Goal: Task Accomplishment & Management: Use online tool/utility

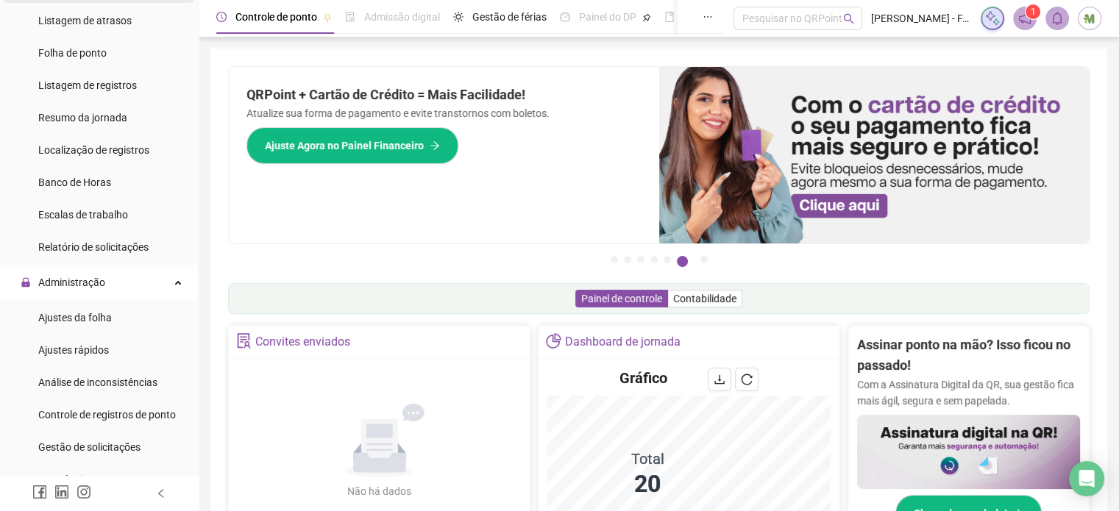
scroll to position [294, 0]
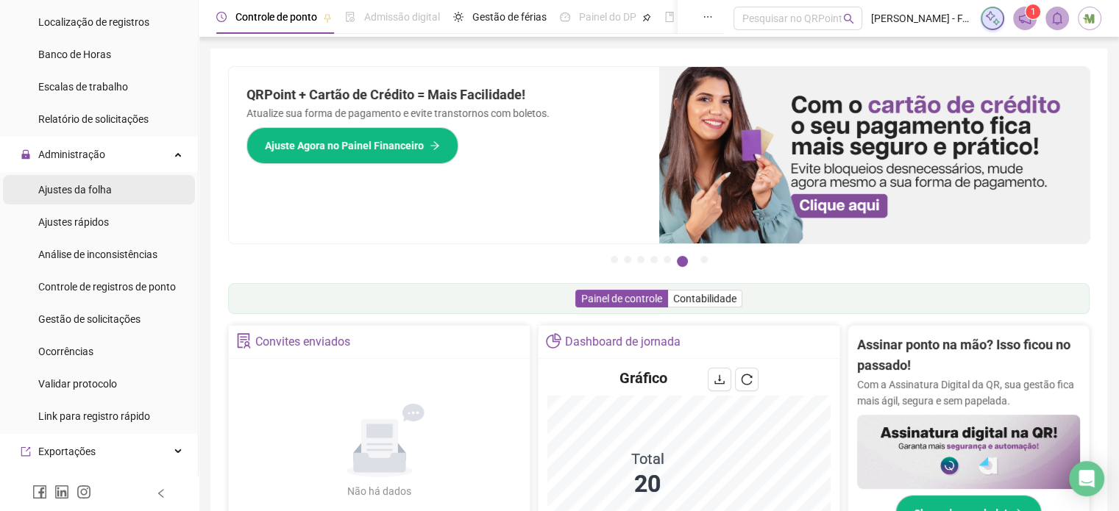
click at [59, 184] on span "Ajustes da folha" at bounding box center [75, 190] width 74 height 12
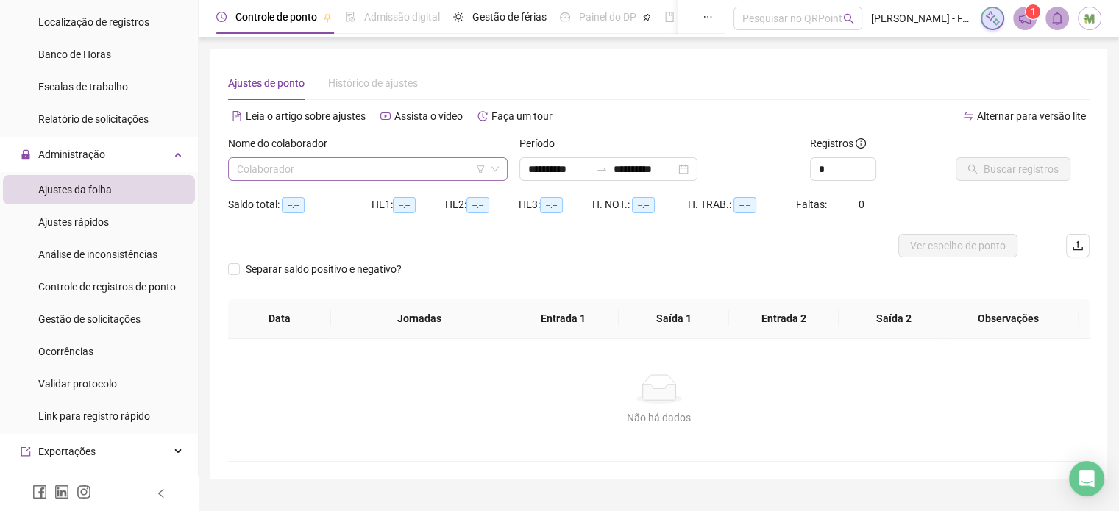
click at [297, 169] on input "search" at bounding box center [361, 169] width 249 height 22
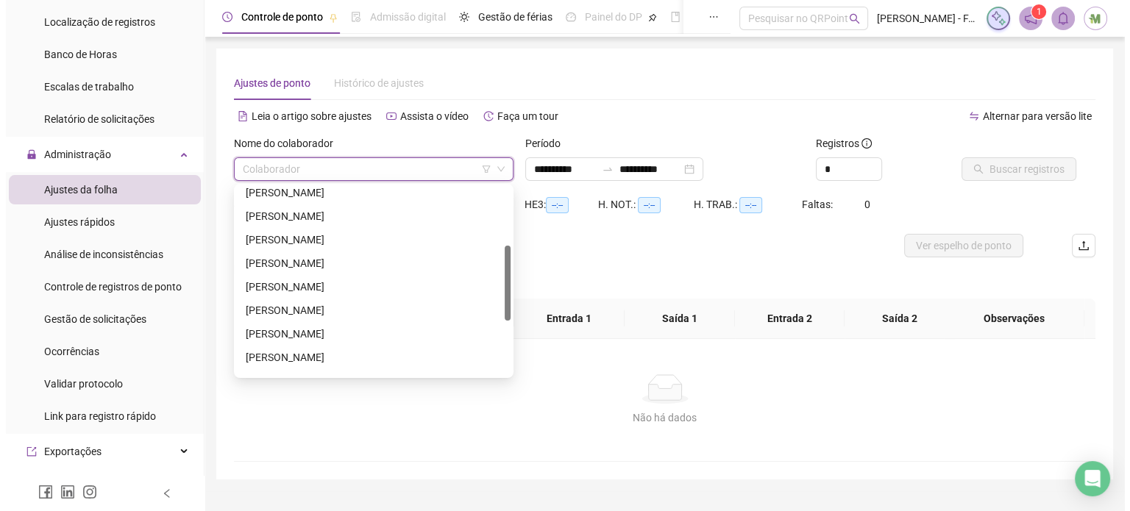
scroll to position [221, 0]
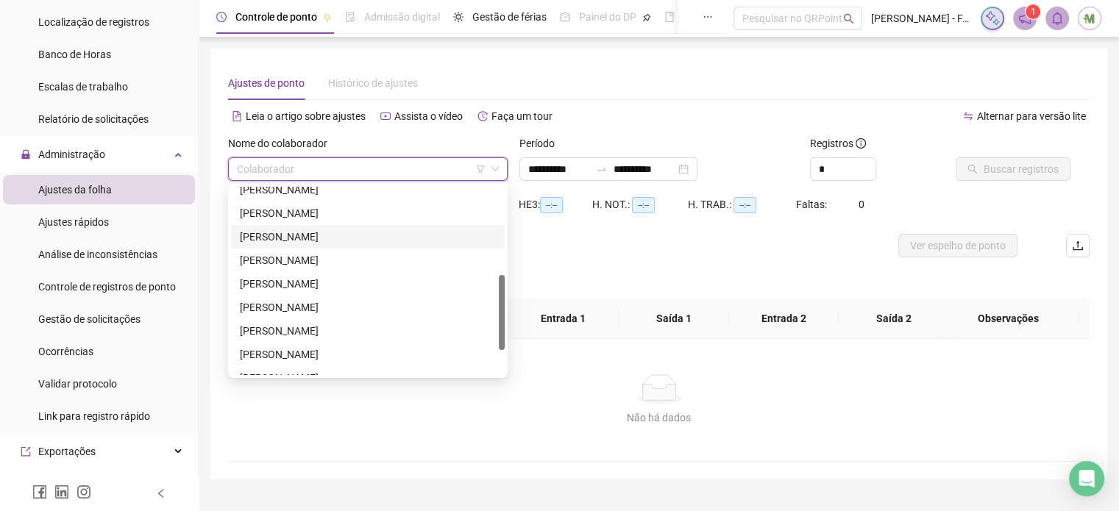
click at [335, 243] on div "[PERSON_NAME]" at bounding box center [368, 237] width 256 height 16
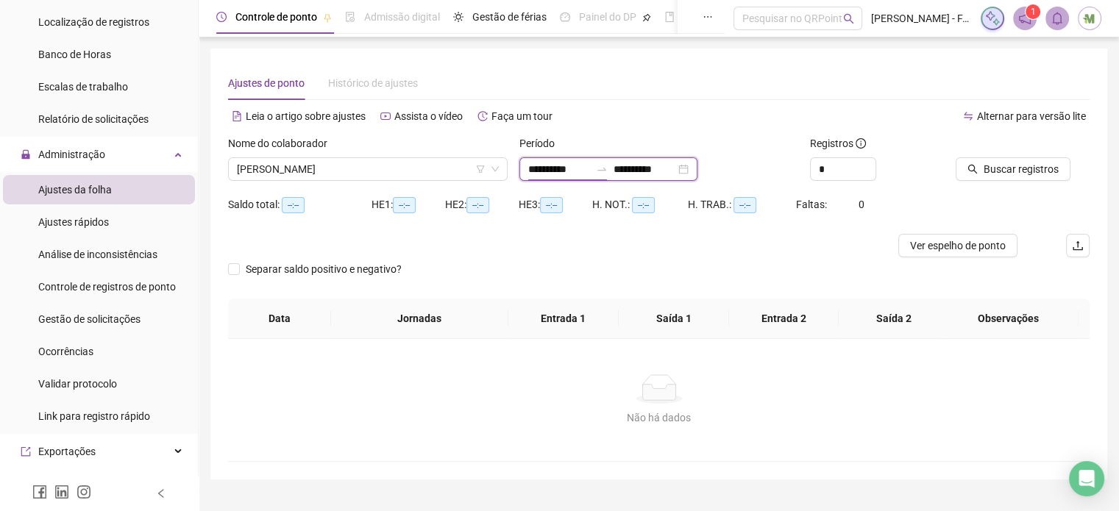
click at [590, 164] on input "**********" at bounding box center [559, 169] width 62 height 16
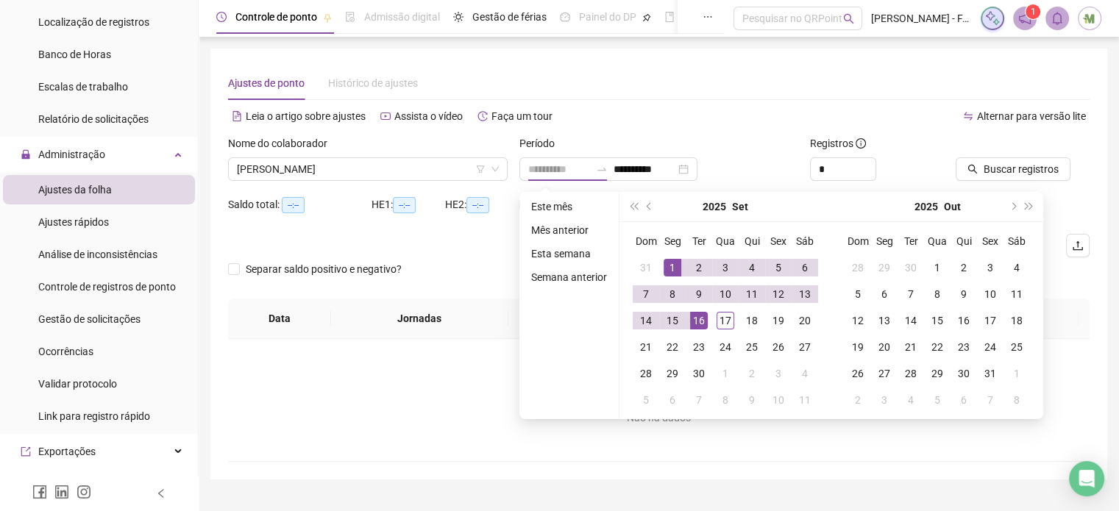
click at [675, 266] on div "1" at bounding box center [673, 268] width 18 height 18
type input "**********"
click at [727, 319] on div "17" at bounding box center [726, 321] width 18 height 18
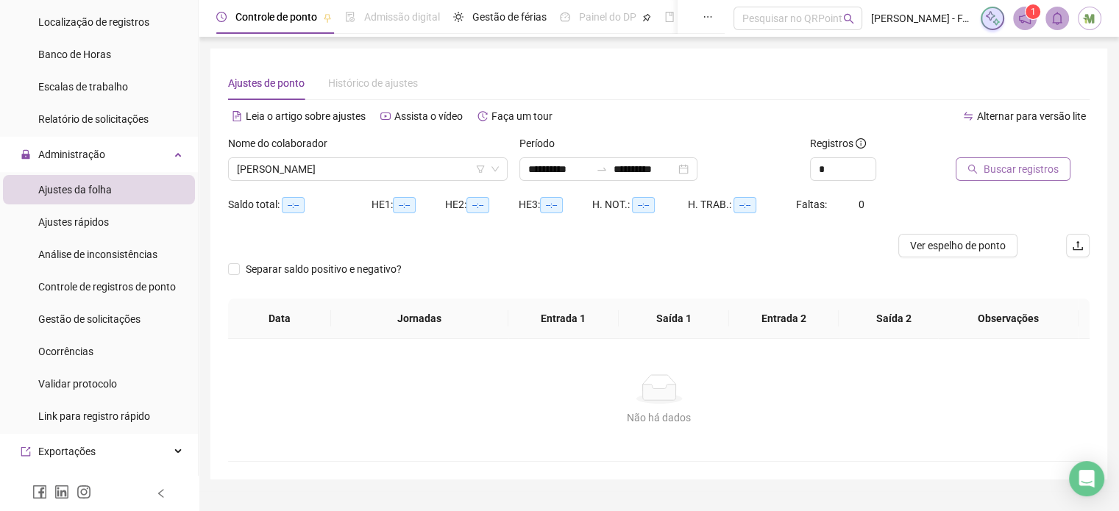
click at [980, 166] on button "Buscar registros" at bounding box center [1013, 169] width 115 height 24
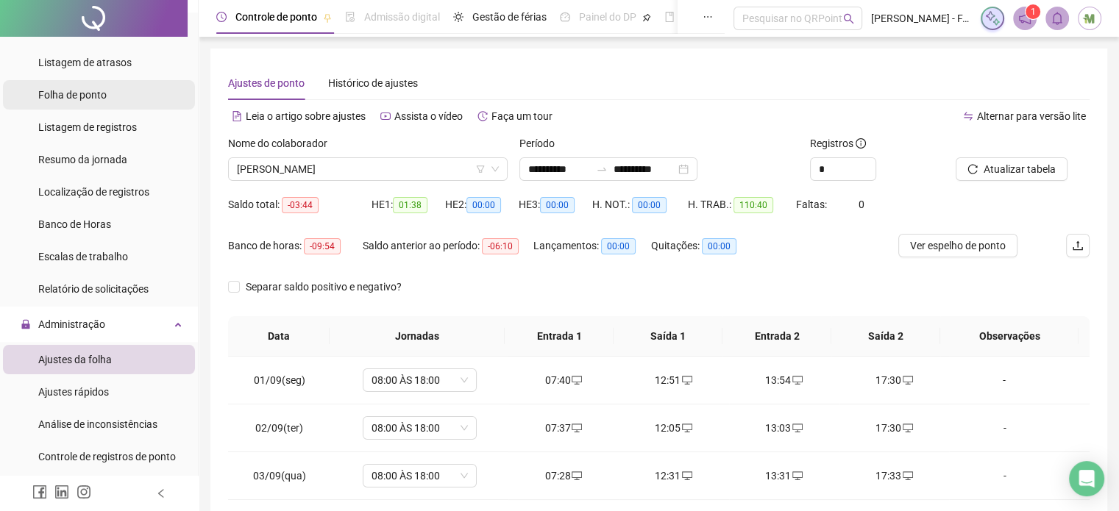
scroll to position [0, 0]
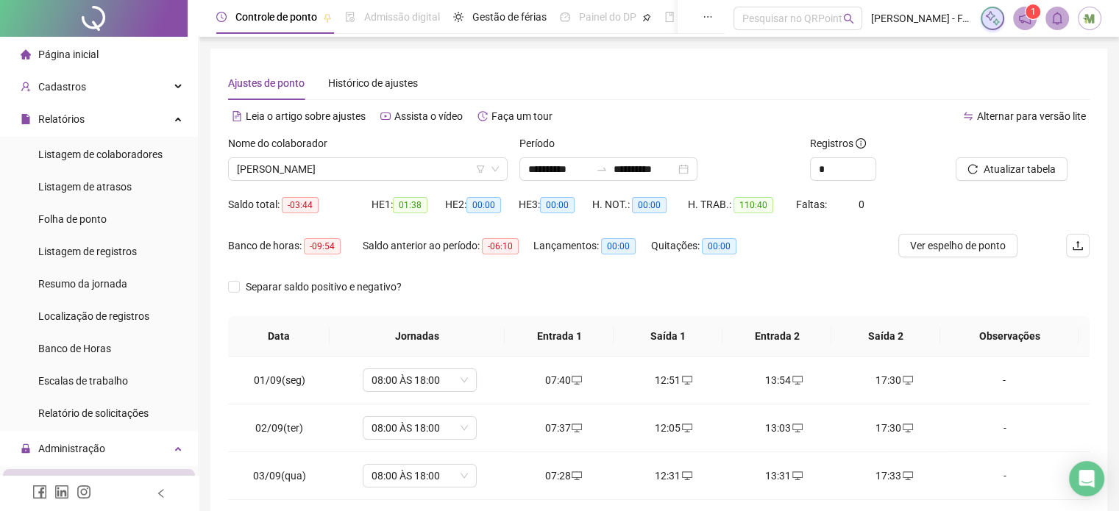
click at [74, 57] on span "Página inicial" at bounding box center [68, 55] width 60 height 12
